Goal: Task Accomplishment & Management: Manage account settings

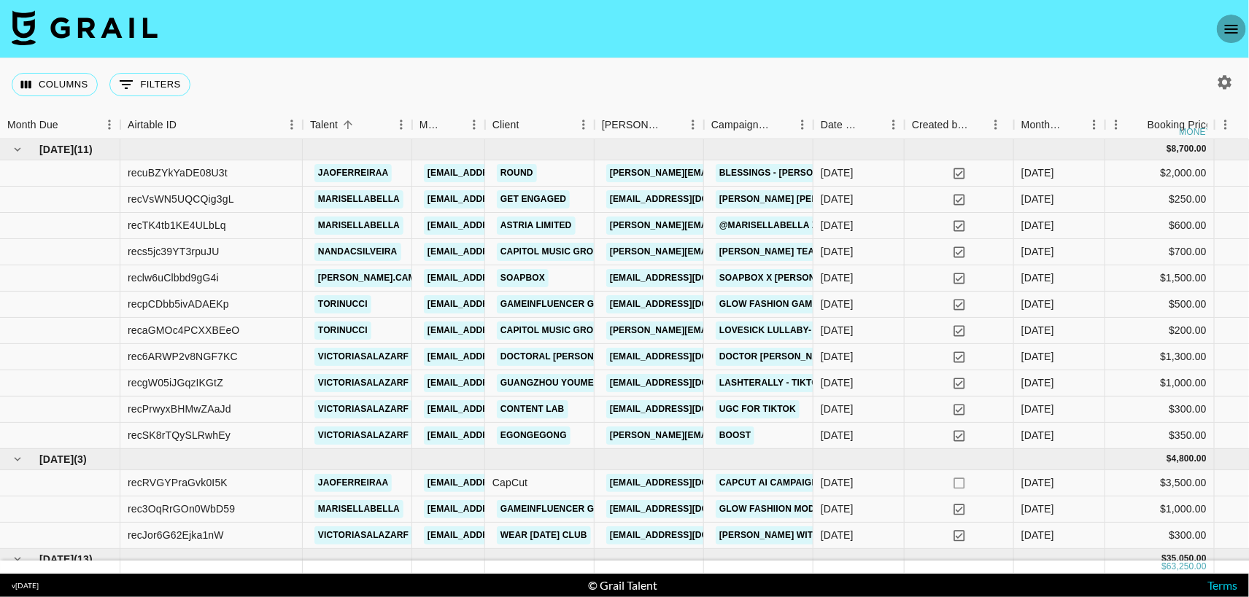
click at [1231, 28] on icon "open drawer" at bounding box center [1231, 29] width 13 height 9
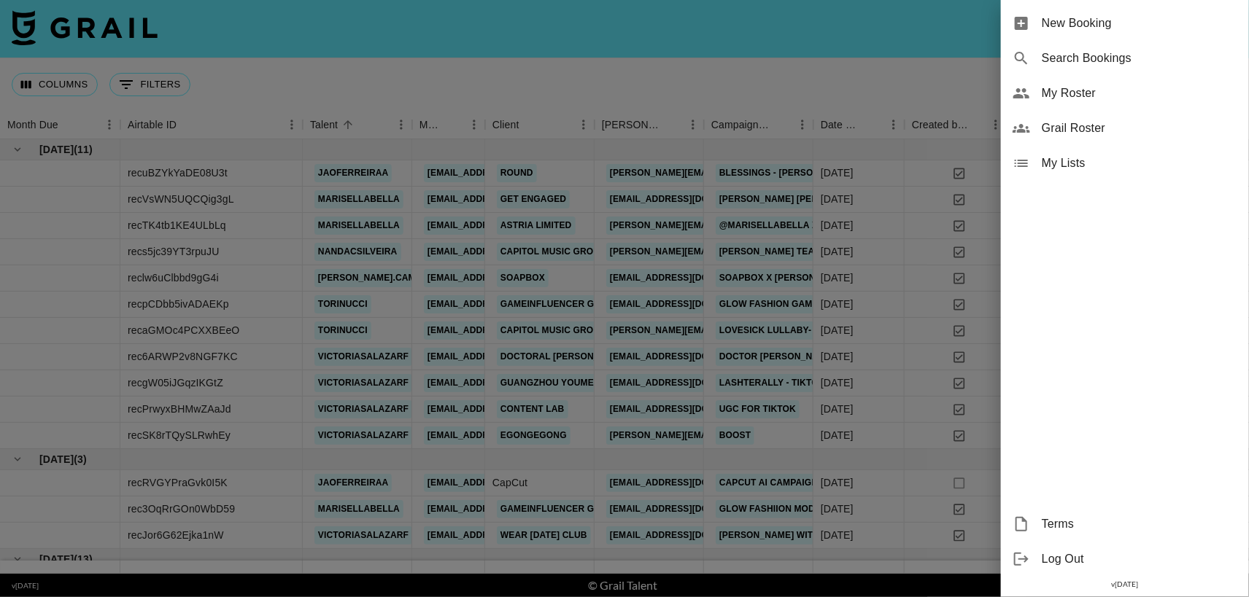
click at [1103, 90] on span "My Roster" at bounding box center [1139, 94] width 195 height 18
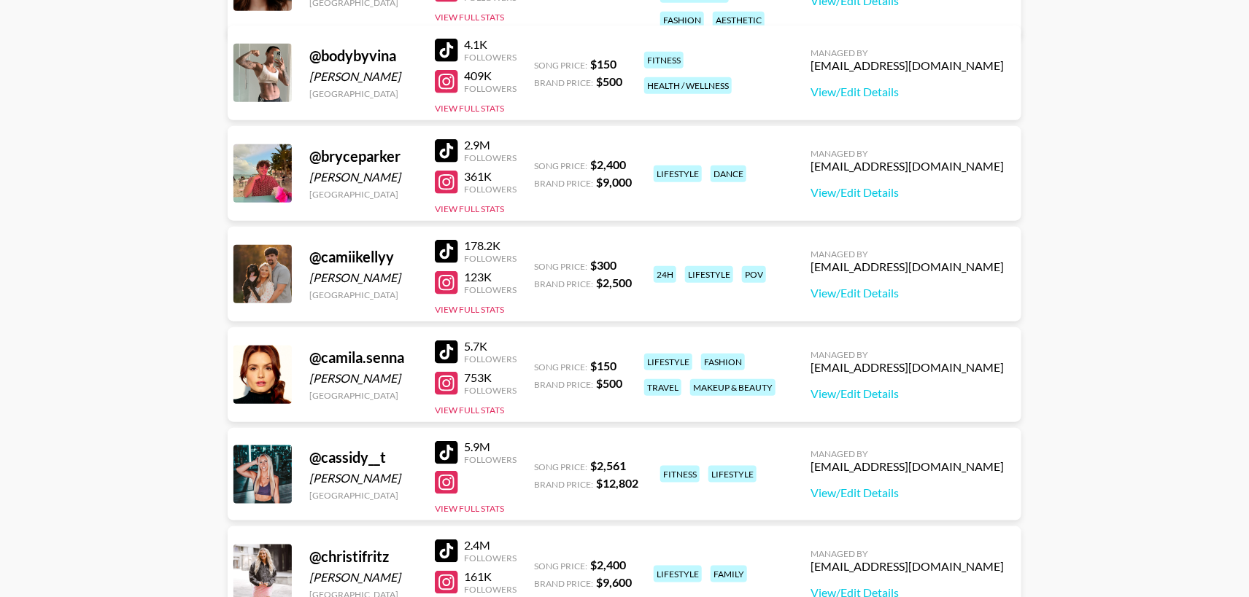
scroll to position [505, 0]
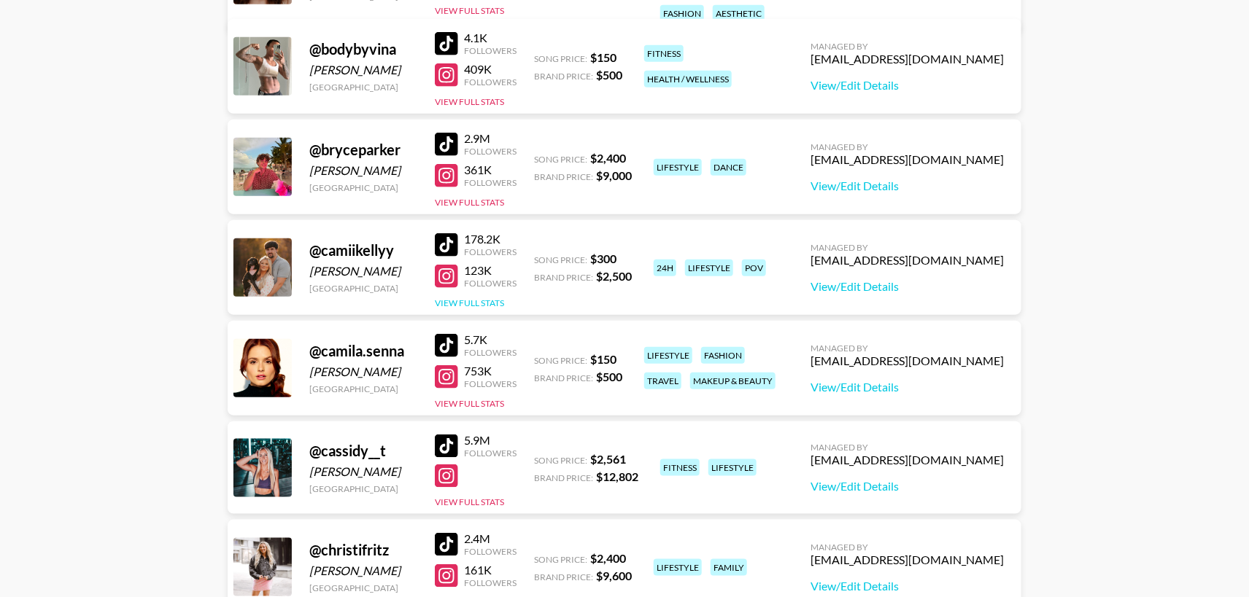
click at [468, 301] on button "View Full Stats" at bounding box center [469, 303] width 69 height 11
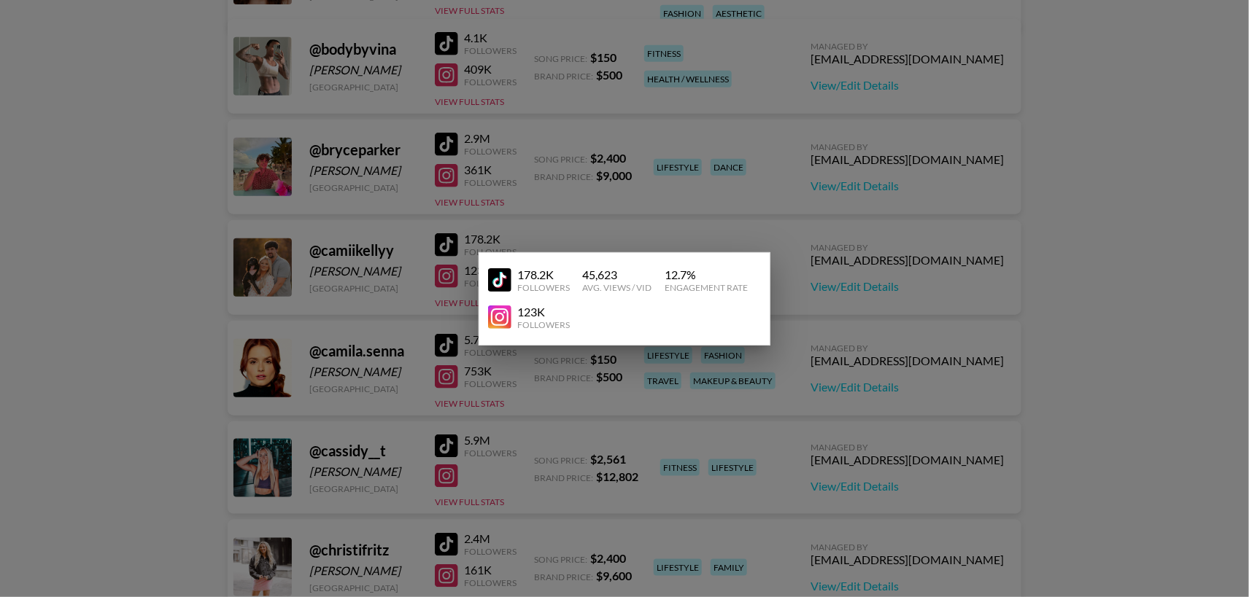
click at [500, 279] on img at bounding box center [499, 279] width 23 height 23
click at [507, 314] on img at bounding box center [499, 317] width 23 height 23
click at [904, 290] on div at bounding box center [624, 298] width 1249 height 597
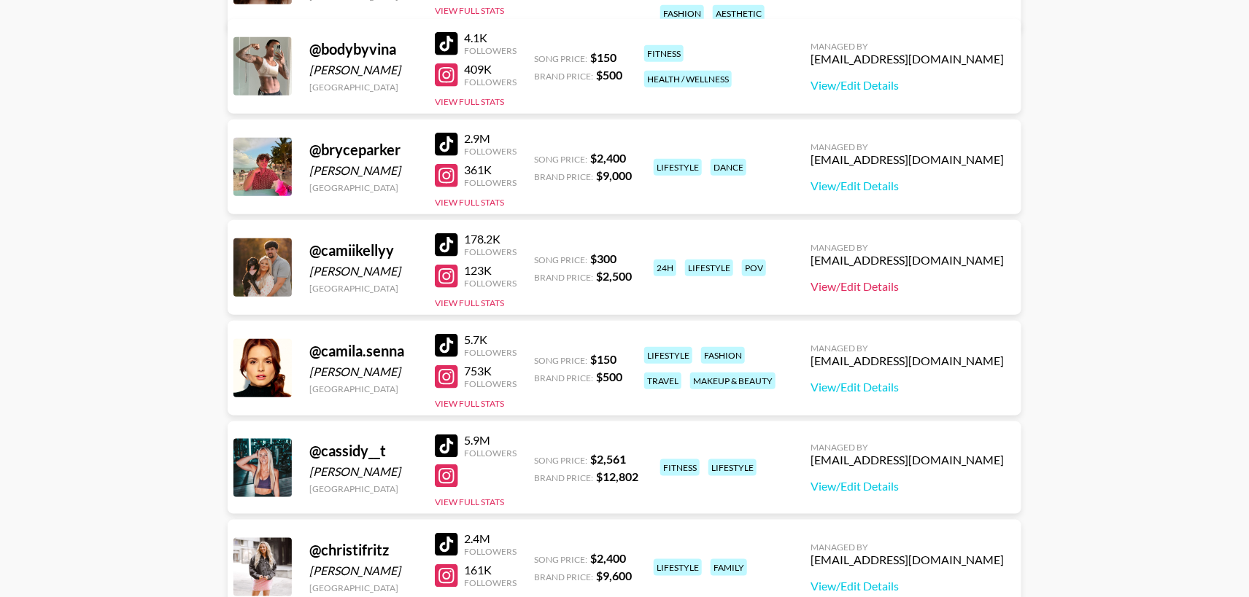
click at [907, 287] on link "View/Edit Details" at bounding box center [906, 286] width 193 height 15
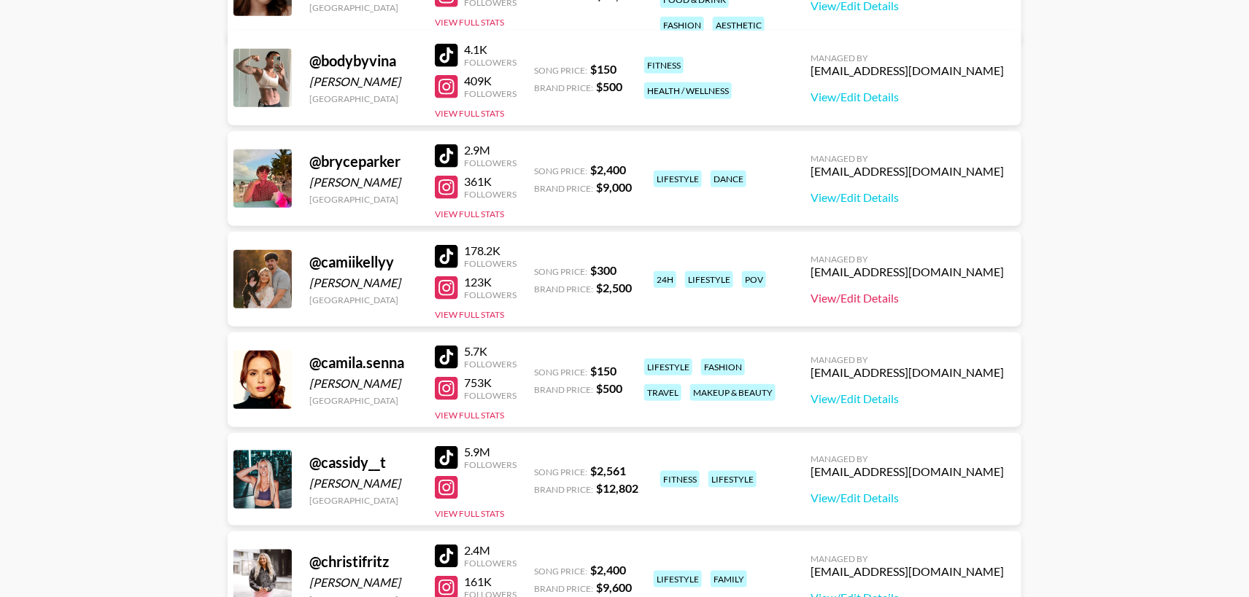
scroll to position [489, 0]
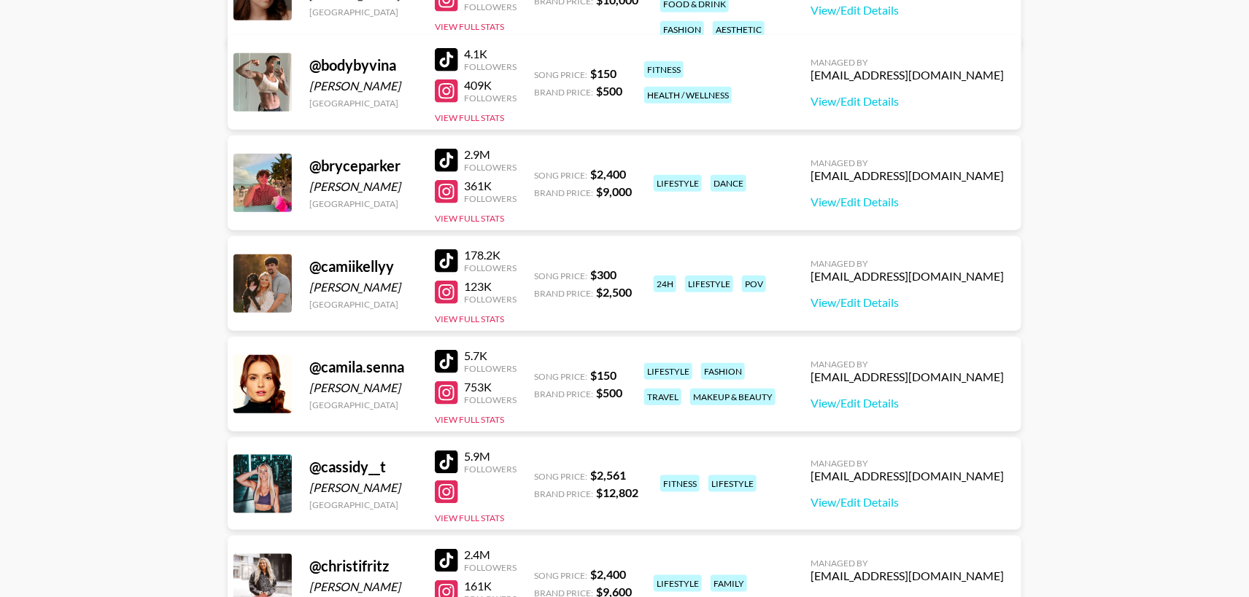
click at [449, 90] on div at bounding box center [446, 90] width 23 height 23
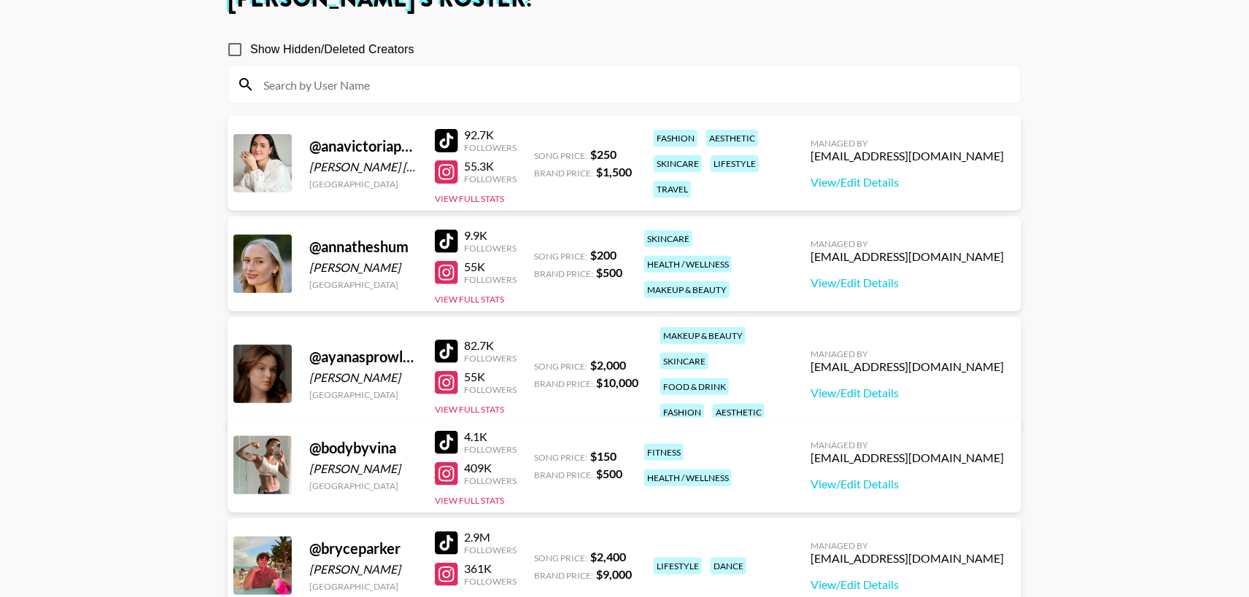
scroll to position [0, 0]
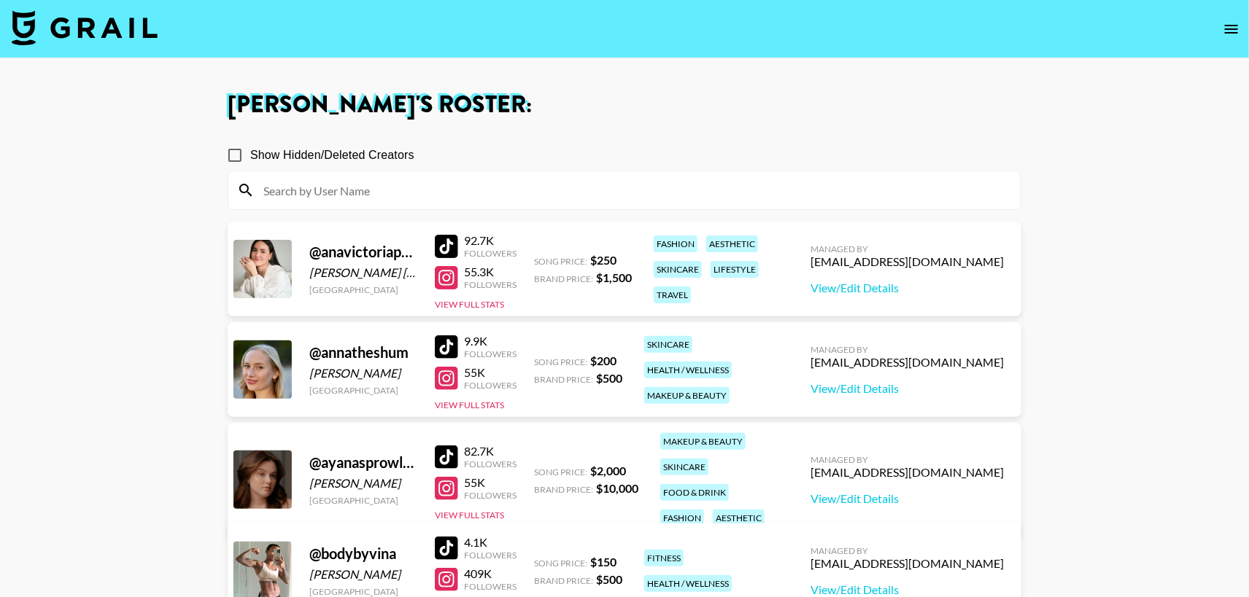
click at [622, 195] on input at bounding box center [633, 190] width 757 height 23
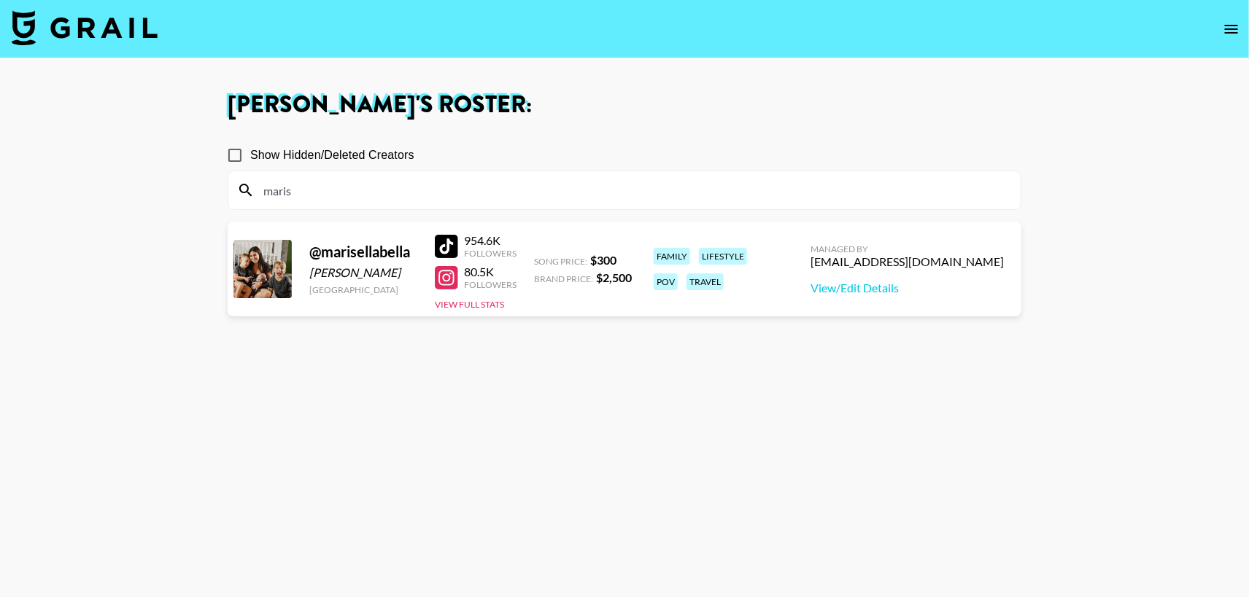
click at [524, 394] on section "Show Hidden/Deleted Creators maris @ marisellabella Marisella Lafata United Sta…" at bounding box center [625, 368] width 794 height 481
click at [444, 239] on div at bounding box center [446, 246] width 23 height 23
click at [447, 276] on div at bounding box center [446, 277] width 23 height 23
drag, startPoint x: 306, startPoint y: 188, endPoint x: 212, endPoint y: 187, distance: 94.8
click at [212, 187] on main "Thais Reis 's Roster: Show Hidden/Deleted Creators maris @ marisellabella Maris…" at bounding box center [624, 351] width 1249 height 586
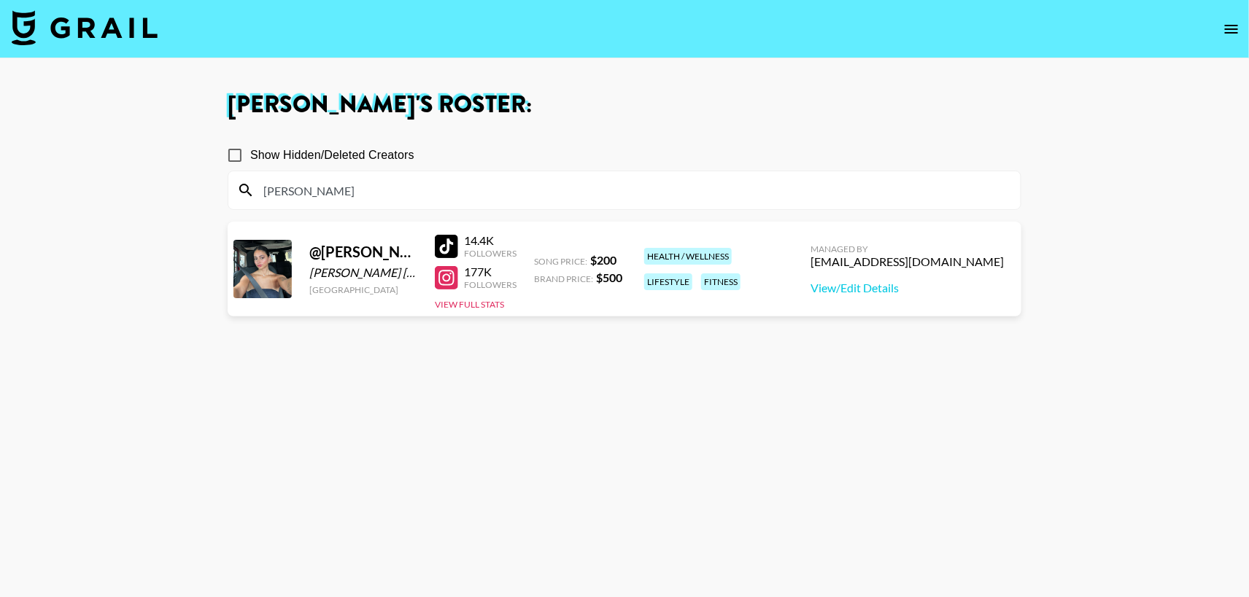
type input "paola"
click at [448, 333] on section "Show Hidden/Deleted Creators paola @ paola.camilaa Paola Camila Olivera United …" at bounding box center [625, 368] width 794 height 481
click at [449, 275] on div at bounding box center [446, 277] width 23 height 23
click at [451, 241] on div at bounding box center [446, 246] width 23 height 23
click at [416, 203] on div "paola" at bounding box center [624, 190] width 792 height 38
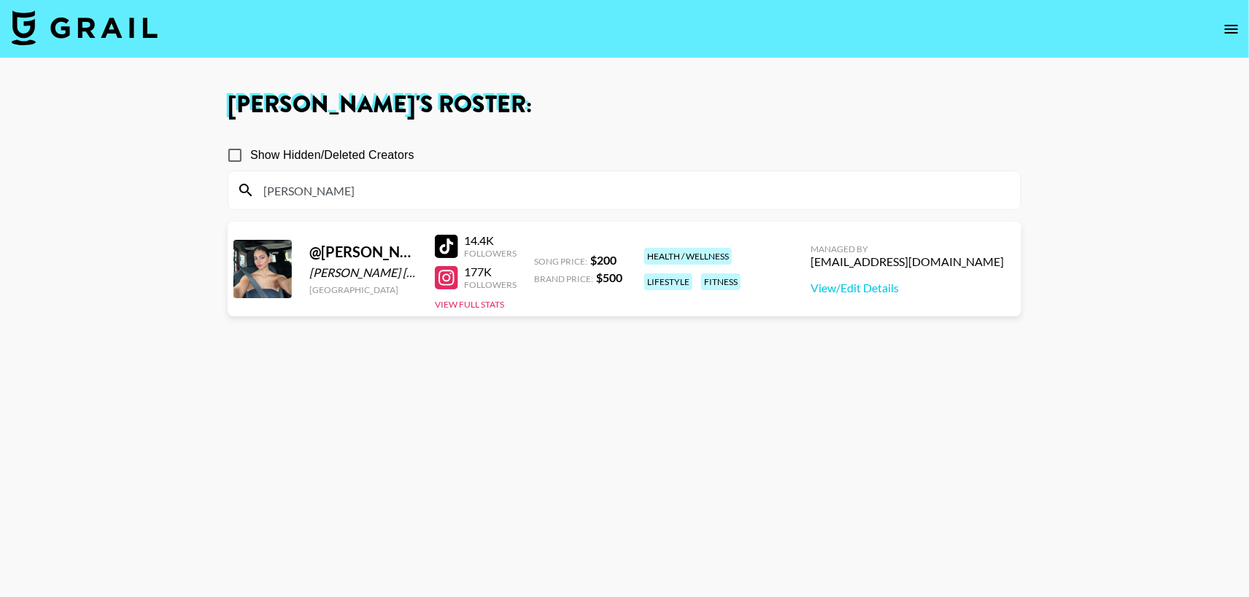
drag, startPoint x: 414, startPoint y: 194, endPoint x: 222, endPoint y: 183, distance: 191.4
click at [222, 183] on div "Thais Reis 's Roster: Show Hidden/Deleted Creators paola @ paola.camilaa Paola …" at bounding box center [624, 351] width 817 height 516
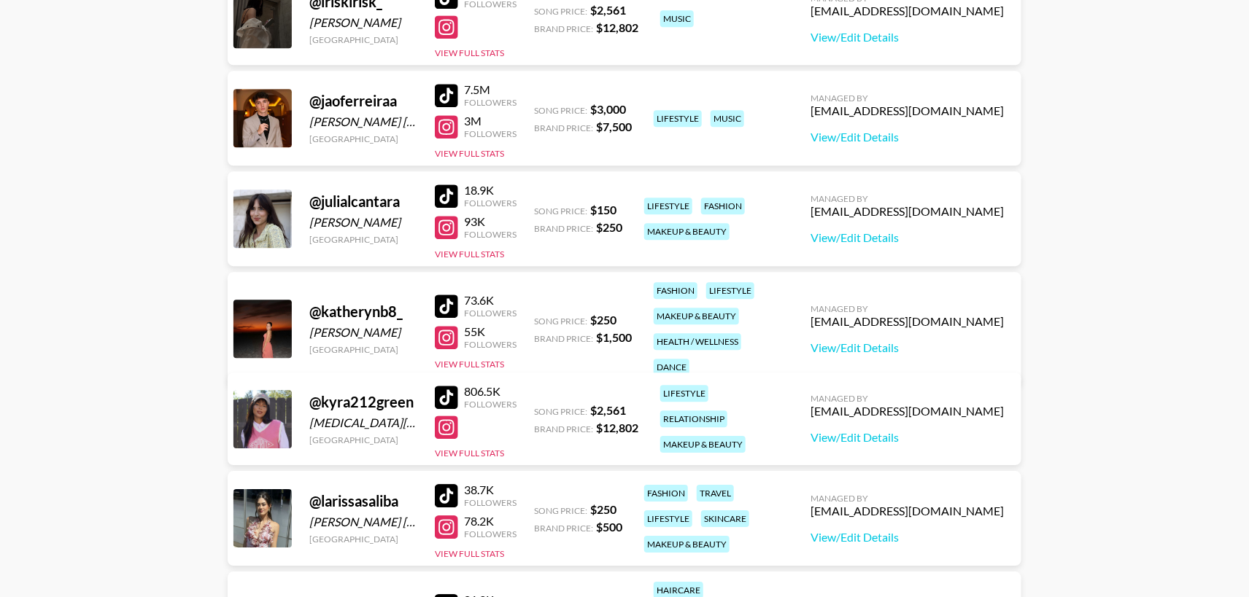
scroll to position [1766, 0]
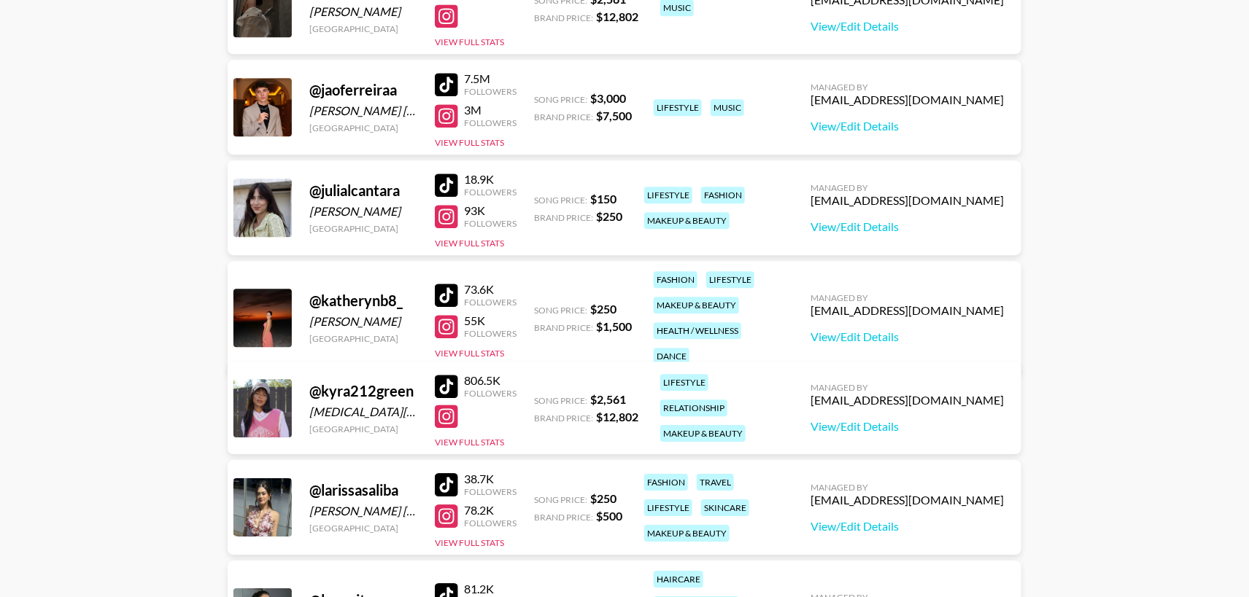
click at [446, 284] on div at bounding box center [446, 295] width 23 height 23
click at [449, 318] on div at bounding box center [446, 326] width 23 height 23
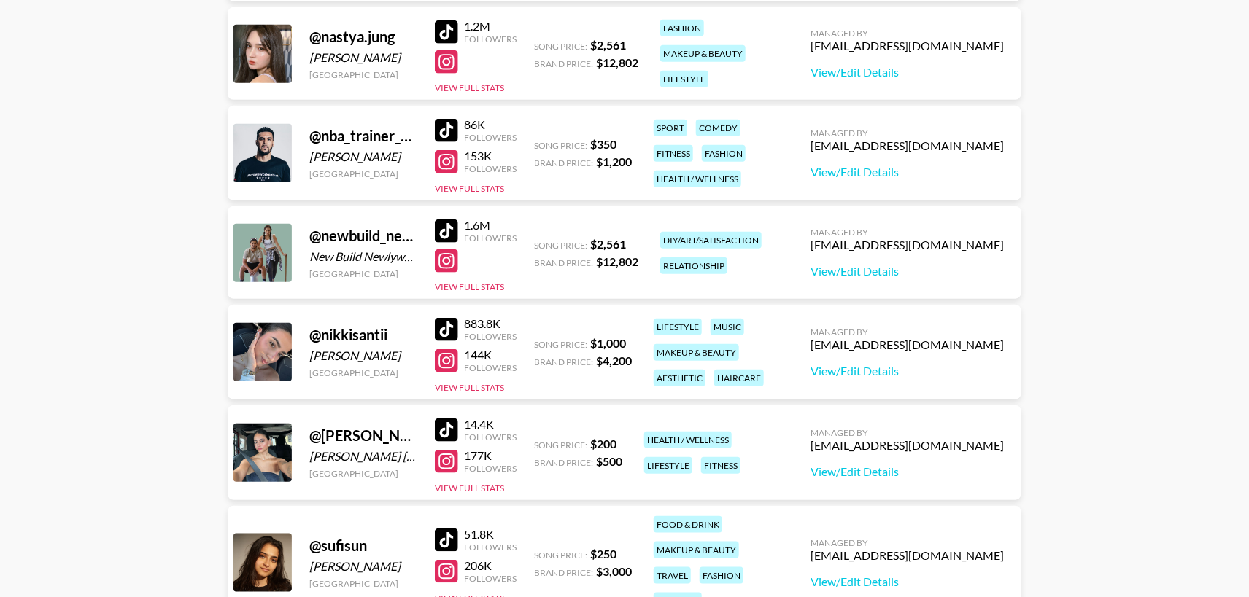
scroll to position [2919, 0]
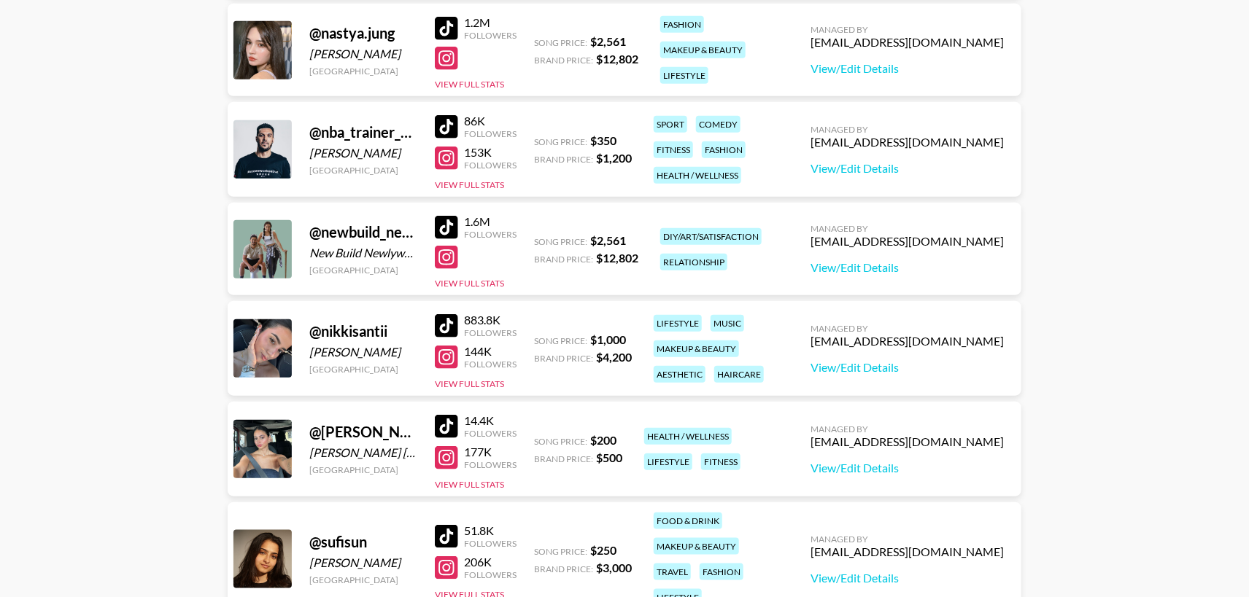
click at [454, 124] on div at bounding box center [446, 126] width 23 height 23
click at [449, 156] on div at bounding box center [446, 158] width 23 height 23
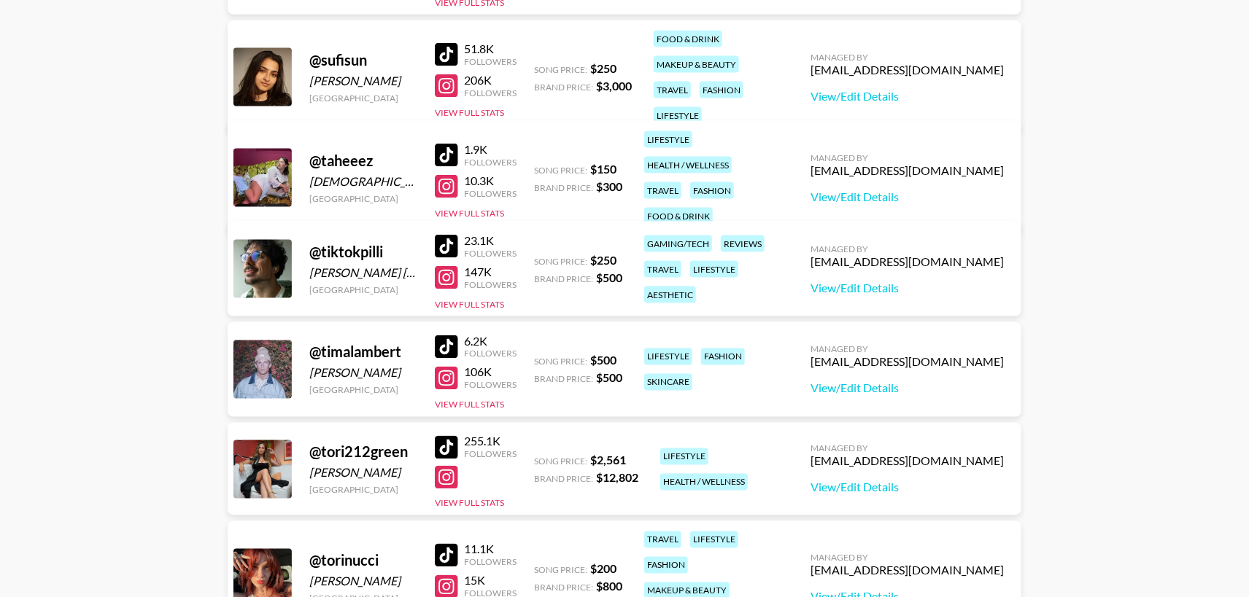
scroll to position [3406, 0]
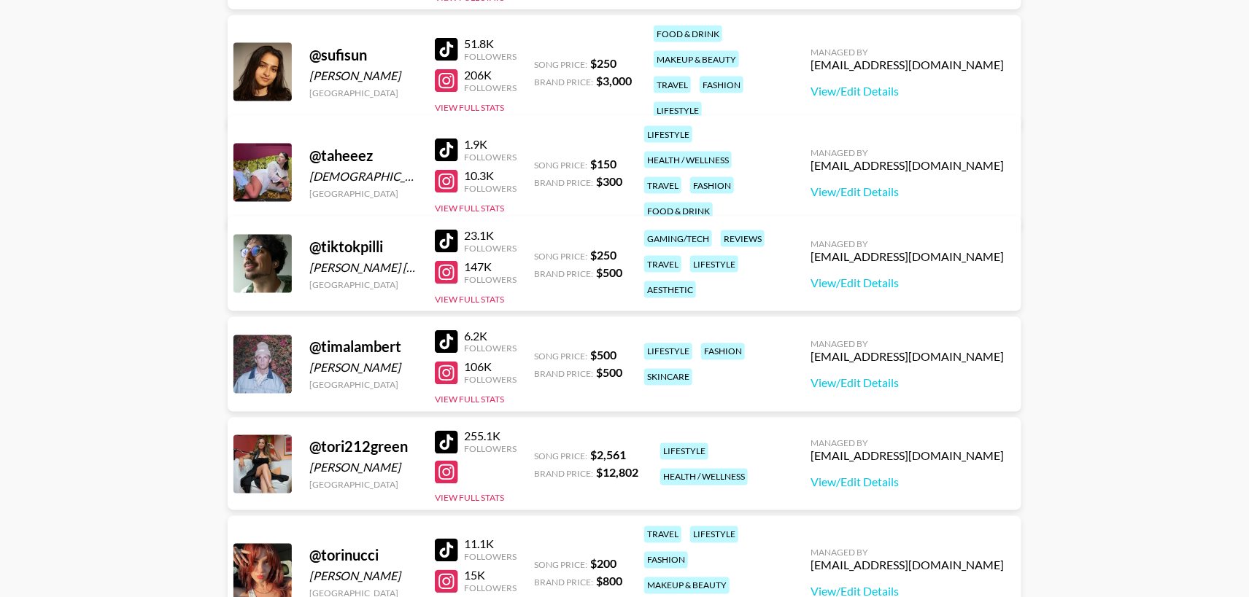
click at [451, 38] on div at bounding box center [446, 49] width 23 height 23
click at [449, 69] on div at bounding box center [446, 80] width 23 height 23
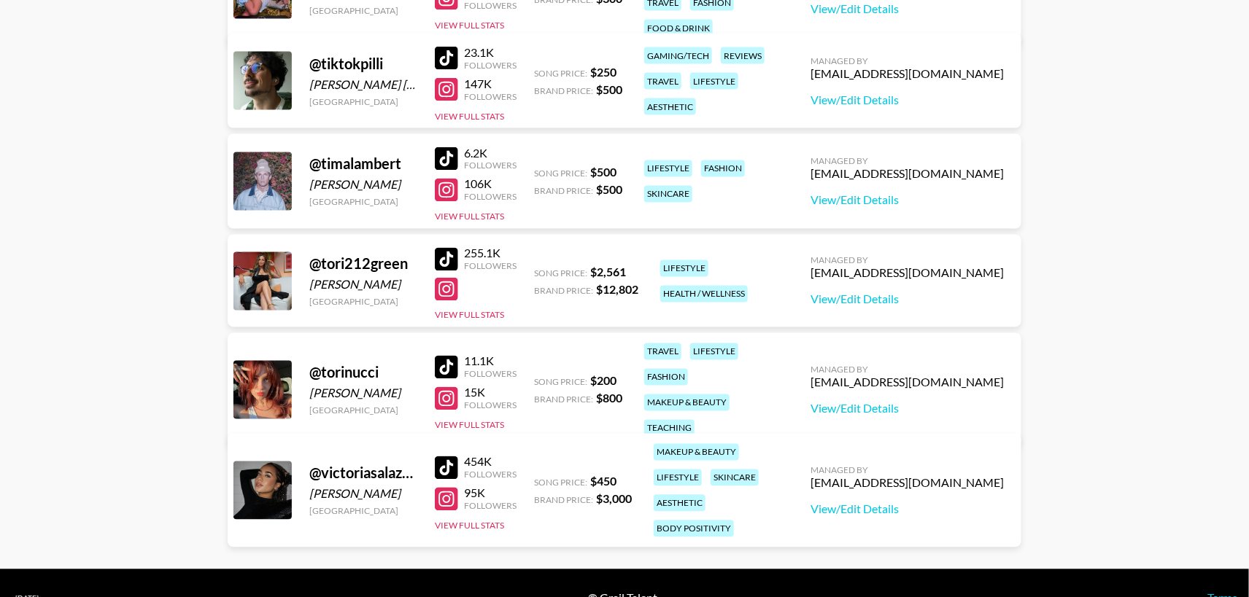
scroll to position [3619, 0]
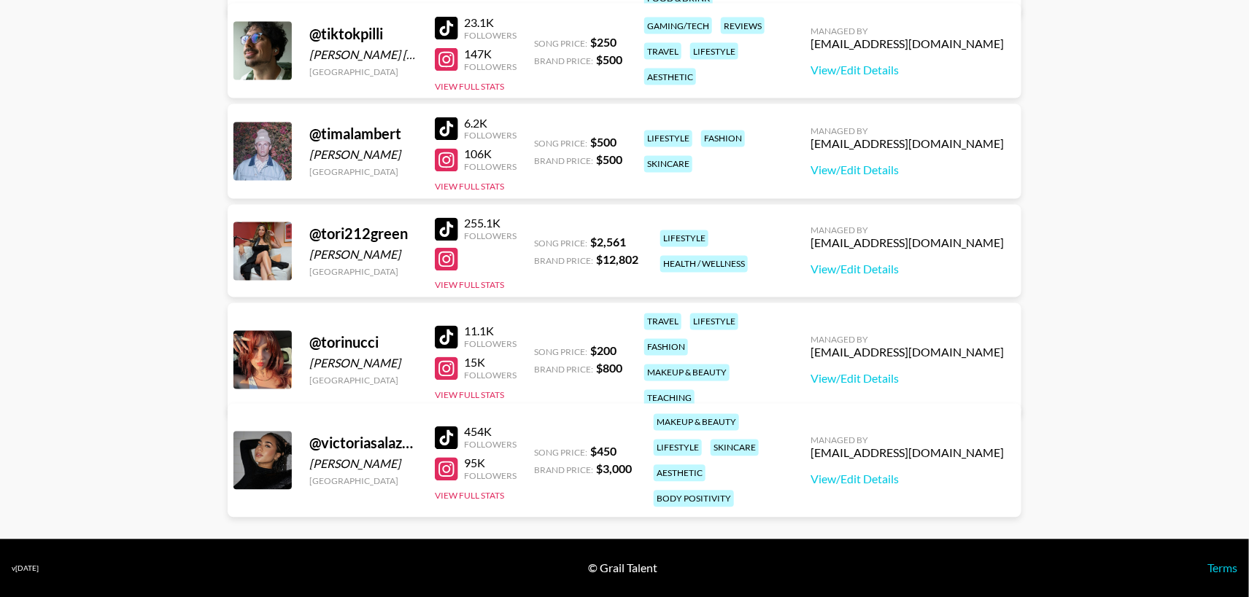
click at [448, 326] on div at bounding box center [446, 337] width 23 height 23
click at [449, 357] on div at bounding box center [446, 368] width 23 height 23
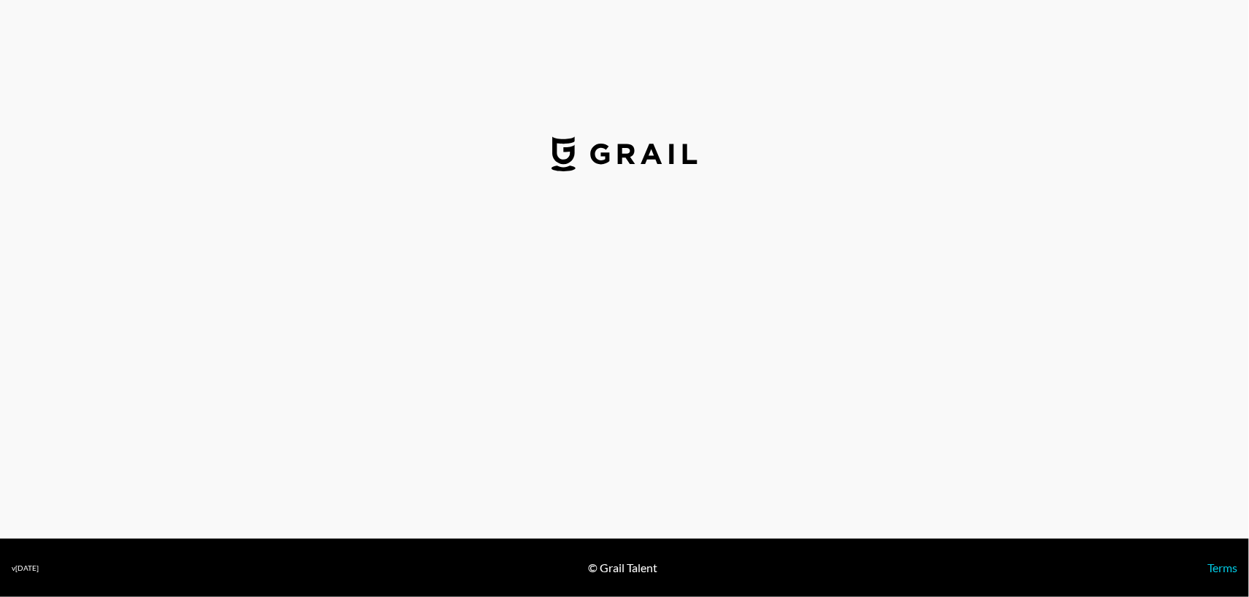
select select "USD"
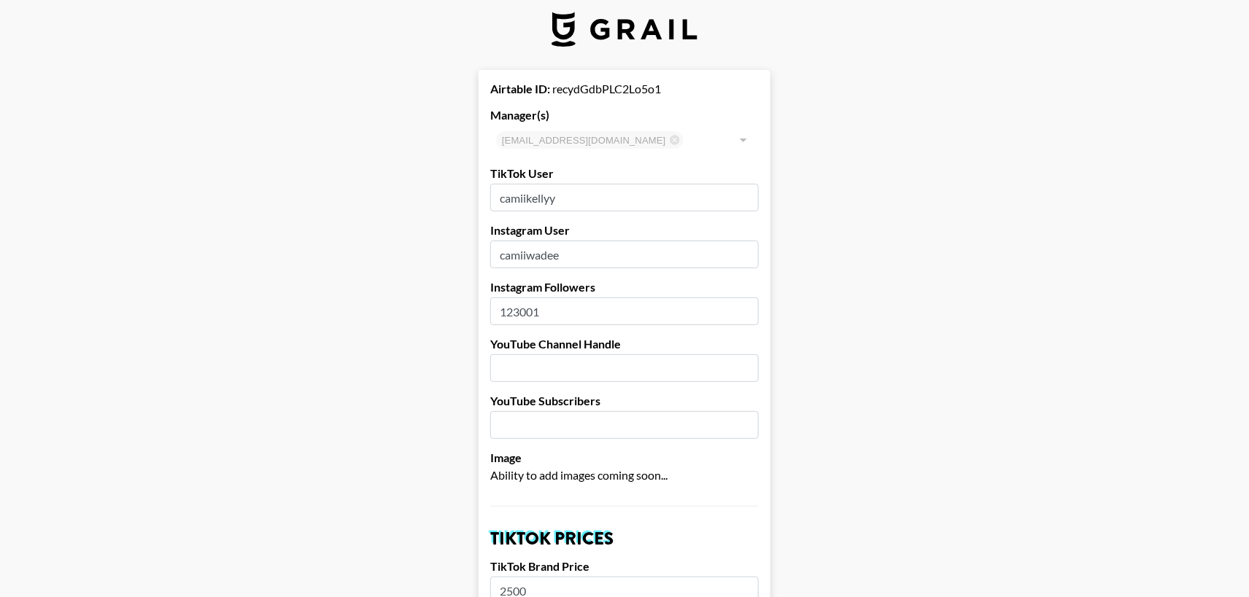
scroll to position [16, 0]
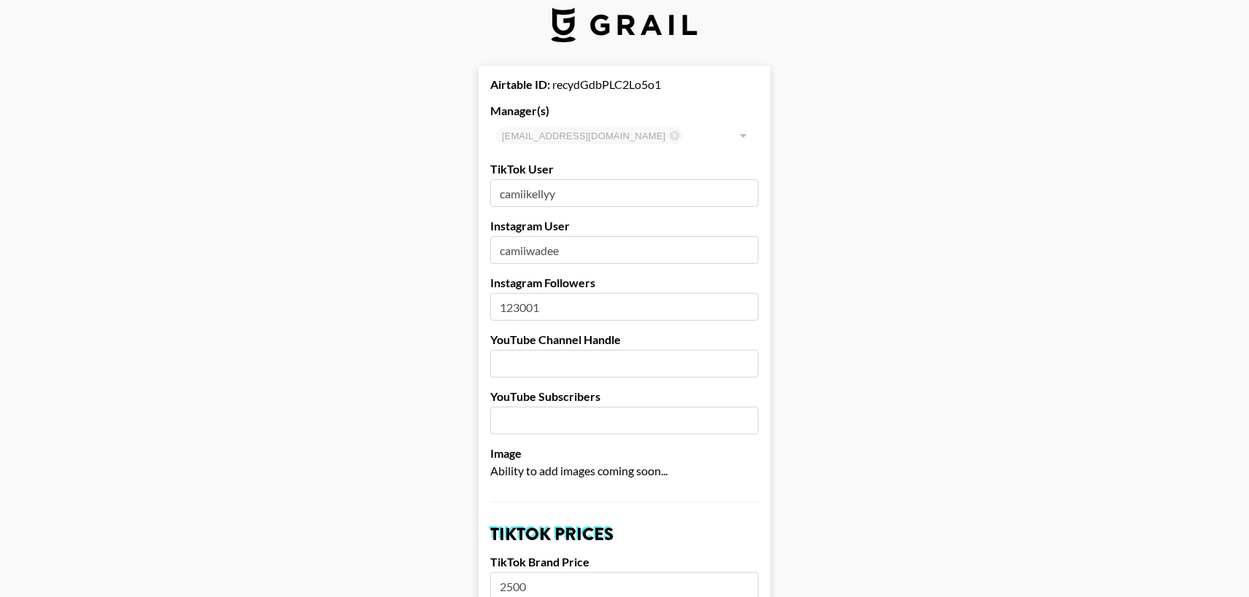
drag, startPoint x: 579, startPoint y: 201, endPoint x: 465, endPoint y: 191, distance: 114.2
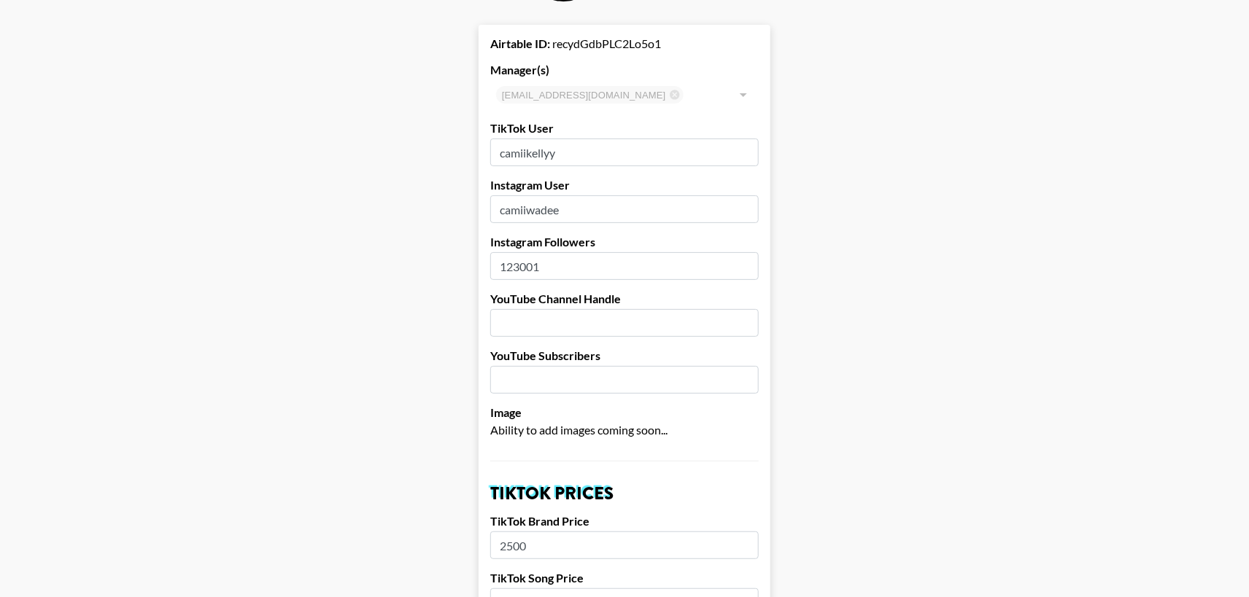
scroll to position [63, 0]
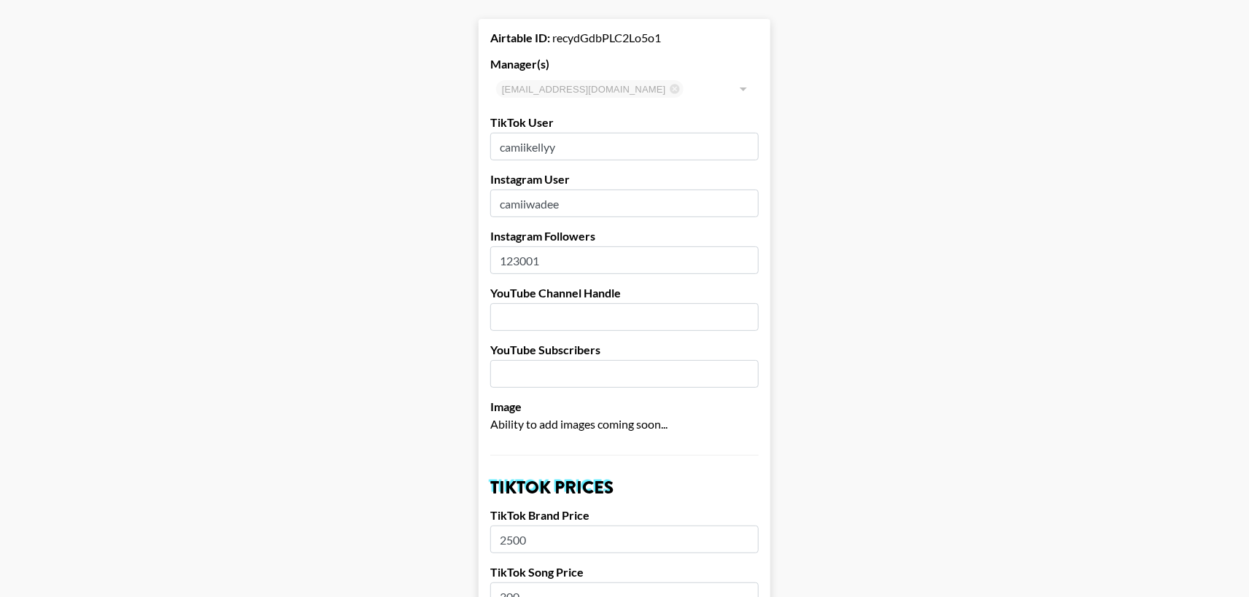
drag, startPoint x: 597, startPoint y: 214, endPoint x: 447, endPoint y: 187, distance: 152.8
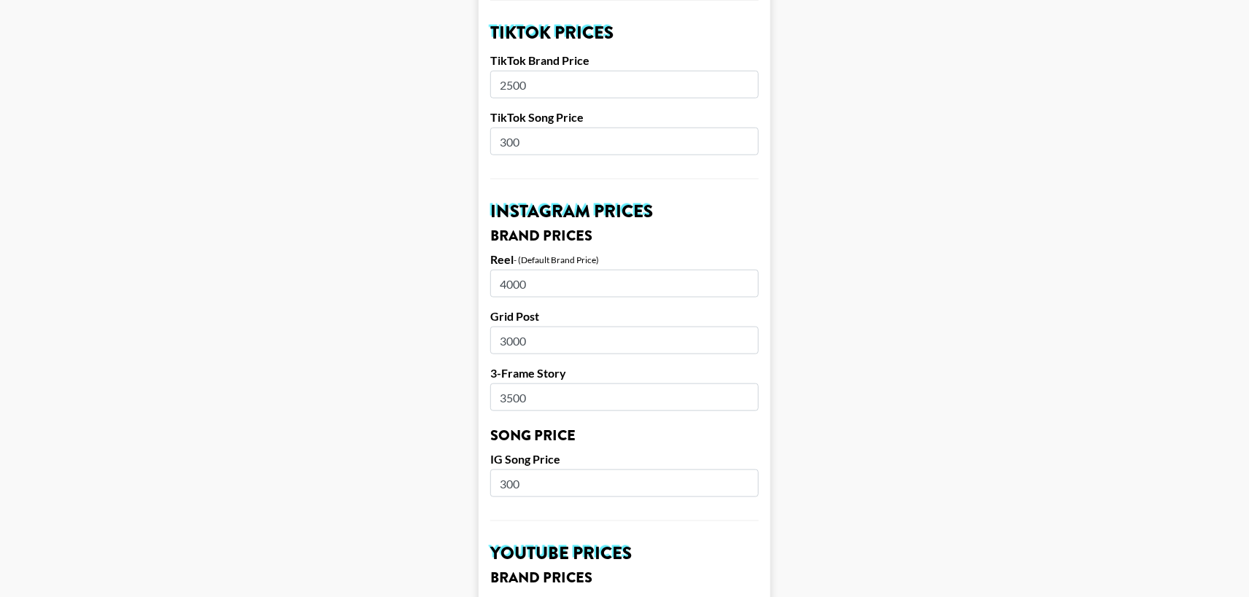
scroll to position [519, 0]
